Goal: Task Accomplishment & Management: Manage account settings

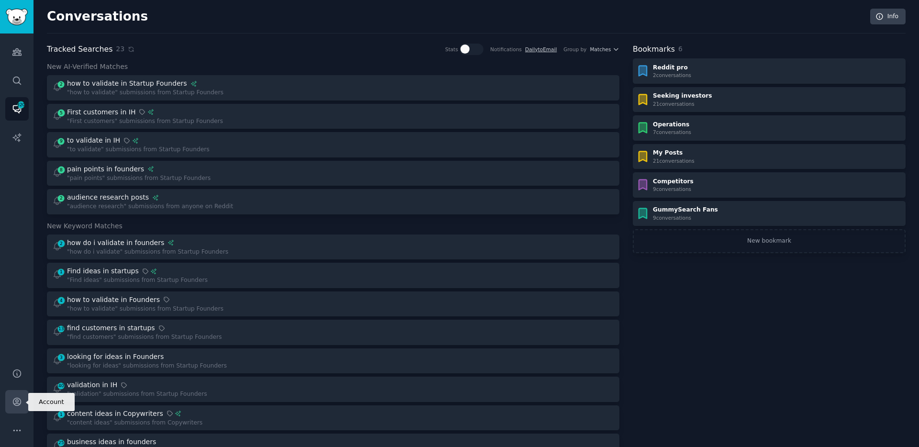
click at [17, 398] on icon "Sidebar" at bounding box center [17, 402] width 8 height 8
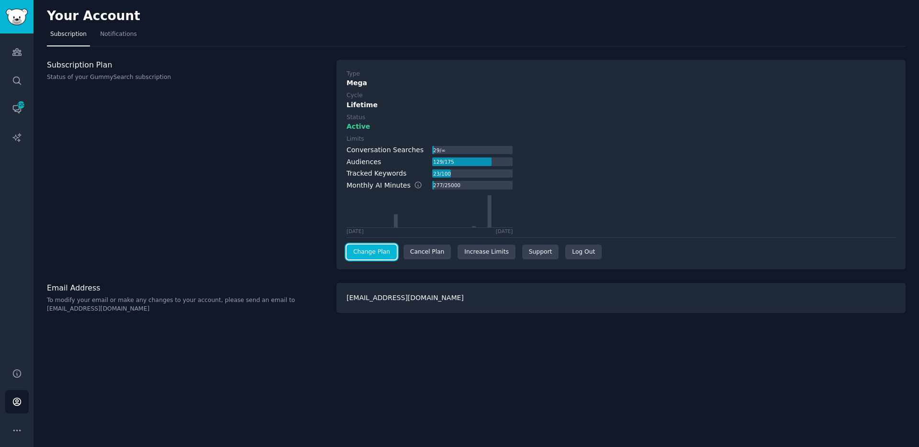
click at [370, 252] on link "Change Plan" at bounding box center [371, 251] width 50 height 15
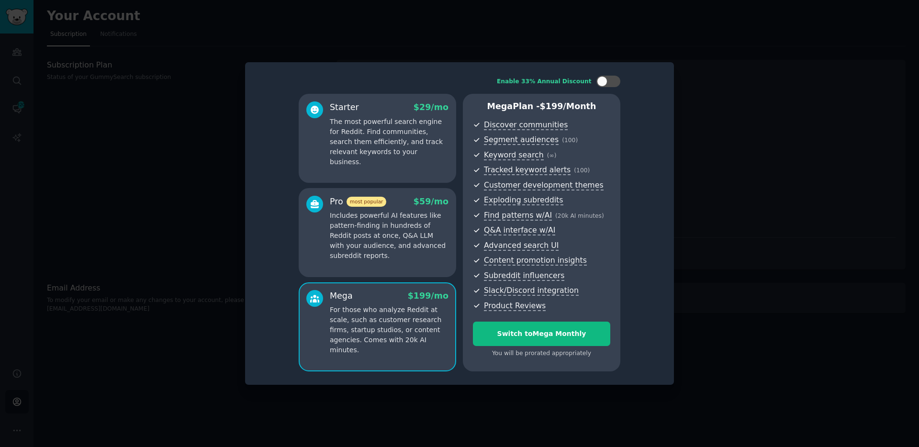
click at [398, 223] on p "Includes powerful AI features like pattern-finding in hundreds of Reddit posts …" at bounding box center [389, 235] width 119 height 50
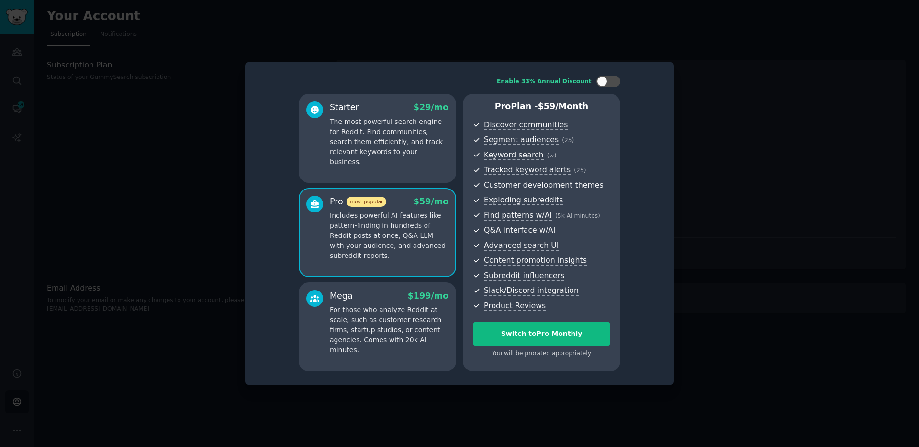
click at [387, 134] on p "The most powerful search engine for Reddit. Find communities, search them effic…" at bounding box center [389, 142] width 119 height 50
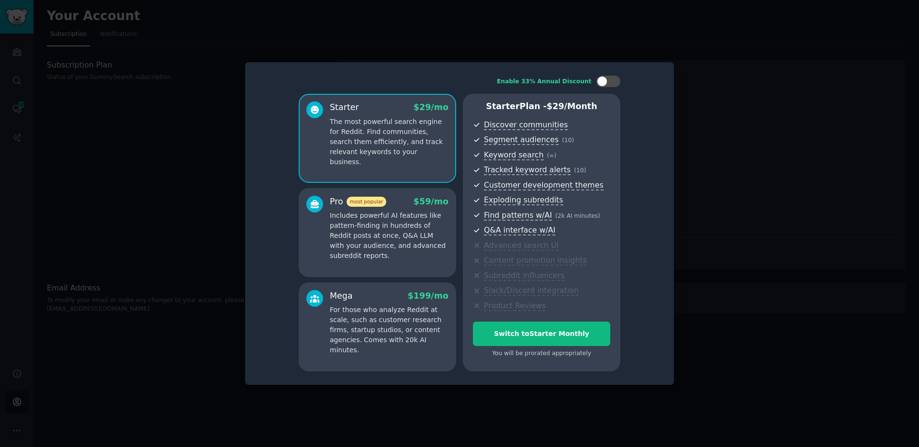
click at [197, 165] on div at bounding box center [459, 223] width 919 height 447
